Goal: Information Seeking & Learning: Compare options

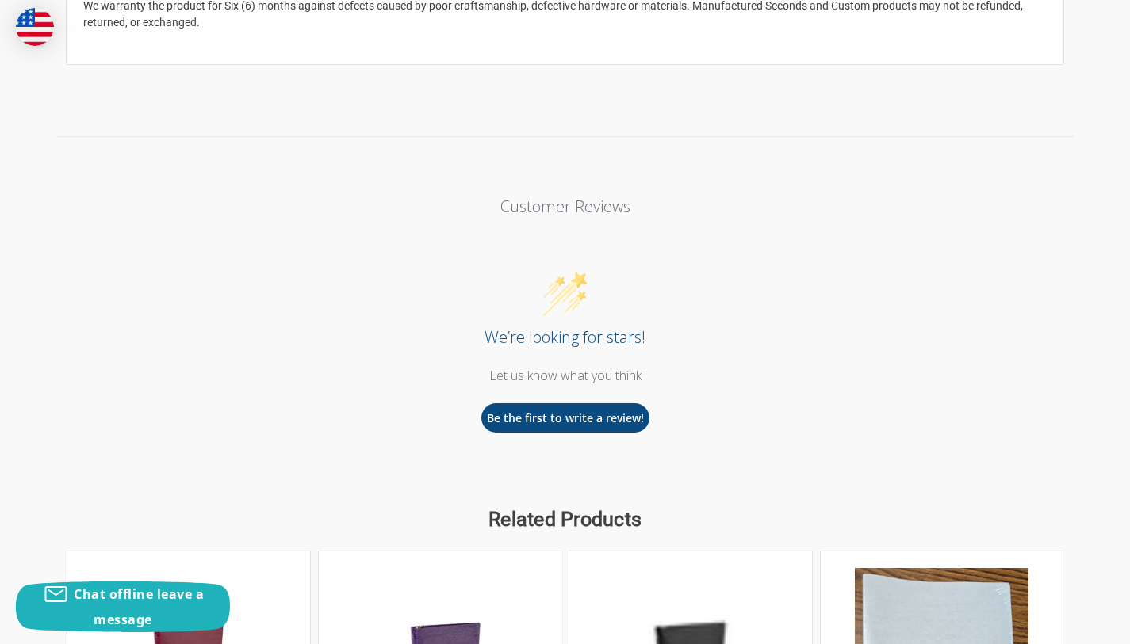
scroll to position [1933, 0]
